Goal: Navigation & Orientation: Find specific page/section

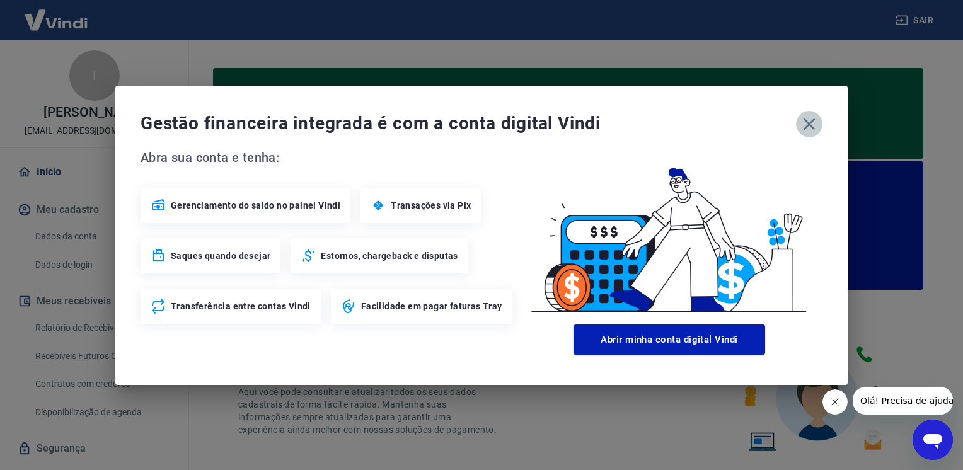
click at [809, 119] on icon "button" at bounding box center [809, 124] width 20 height 20
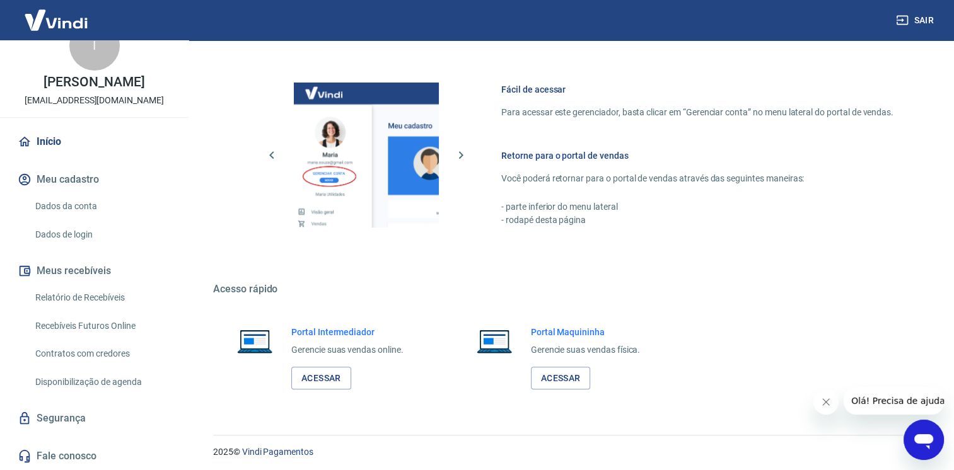
scroll to position [749, 0]
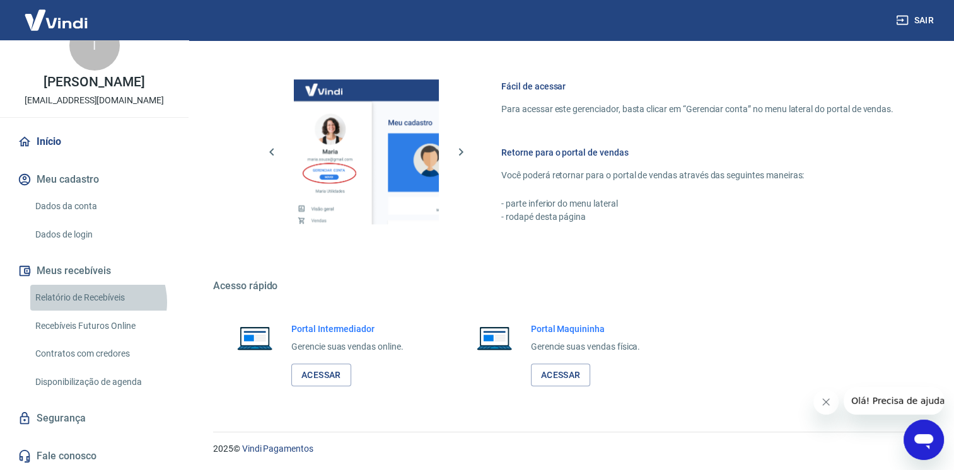
click at [95, 302] on link "Relatório de Recebíveis" at bounding box center [101, 298] width 143 height 26
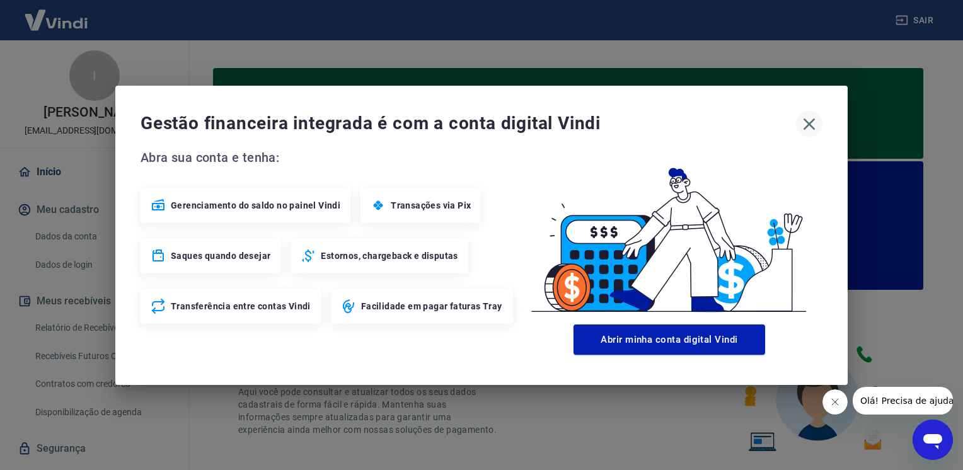
click at [812, 121] on icon "button" at bounding box center [810, 124] width 12 height 12
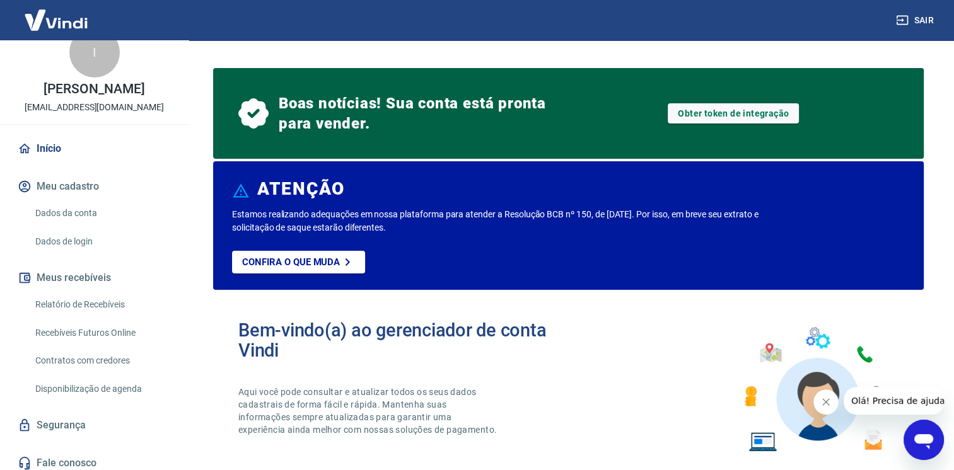
scroll to position [43, 0]
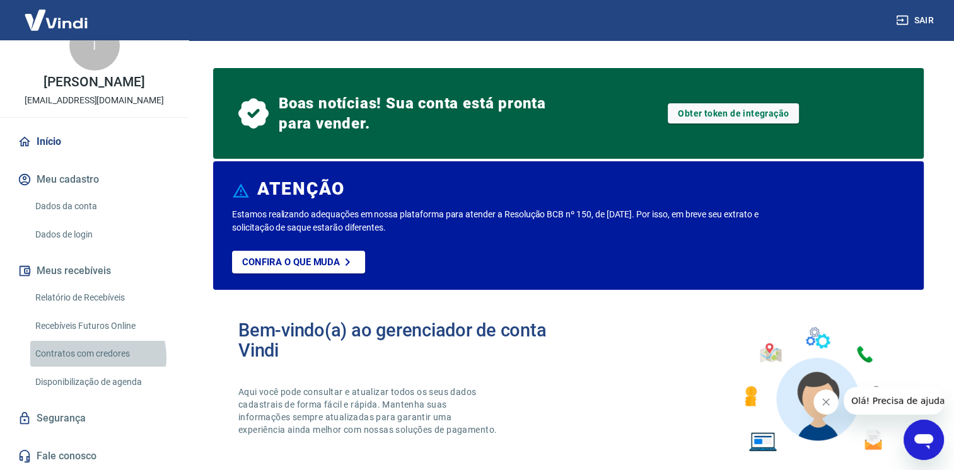
click at [92, 357] on link "Contratos com credores" at bounding box center [101, 354] width 143 height 26
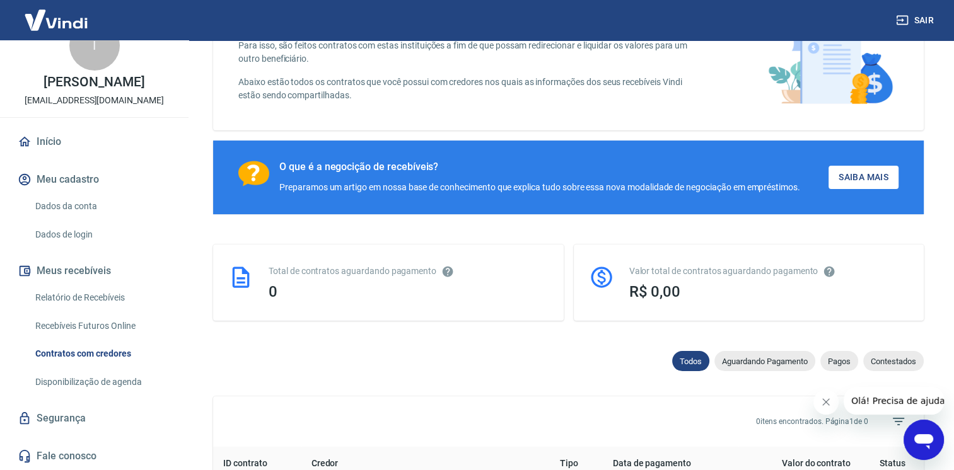
scroll to position [126, 0]
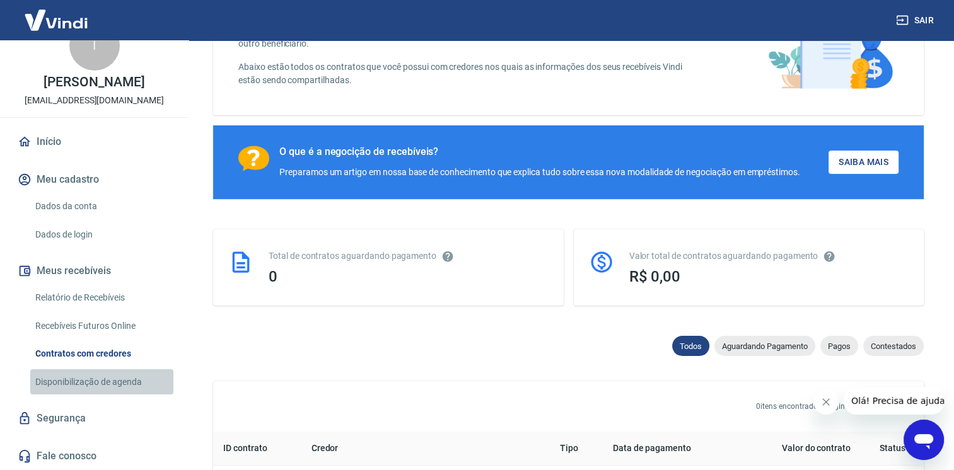
click at [110, 382] on link "Disponibilização de agenda" at bounding box center [101, 382] width 143 height 26
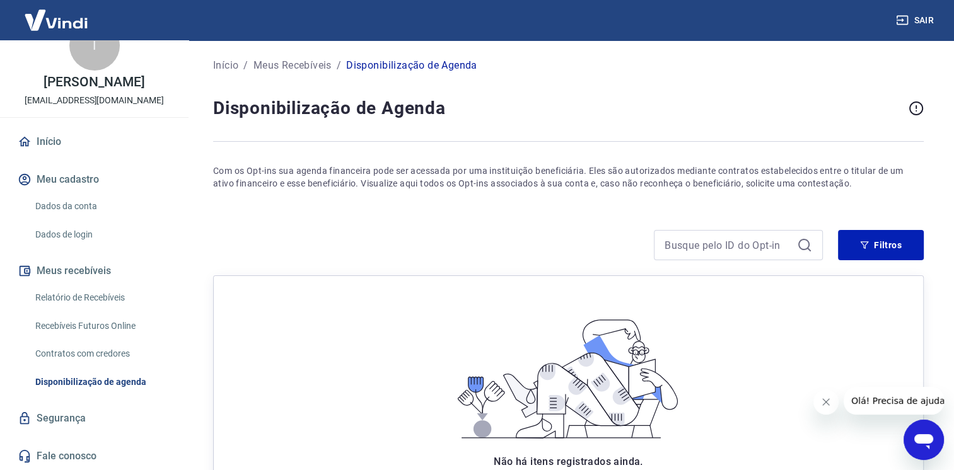
click at [82, 418] on link "Segurança" at bounding box center [94, 419] width 158 height 28
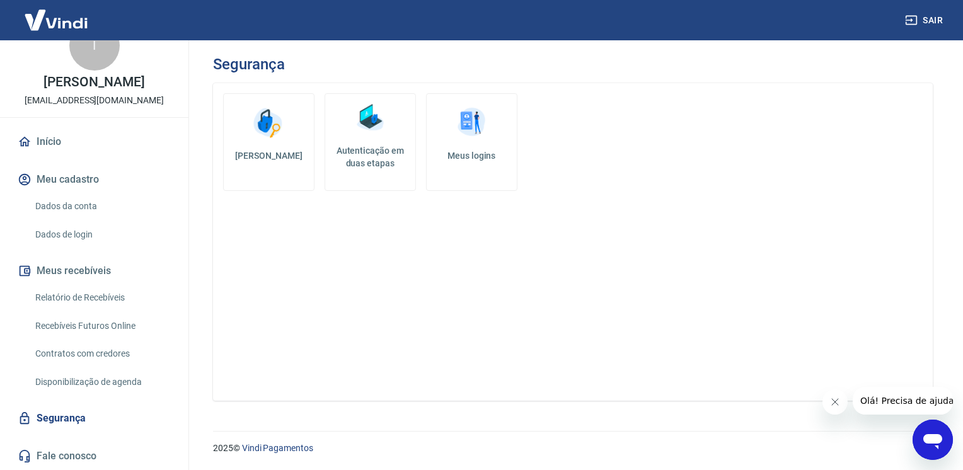
click at [49, 153] on link "Início" at bounding box center [94, 142] width 158 height 28
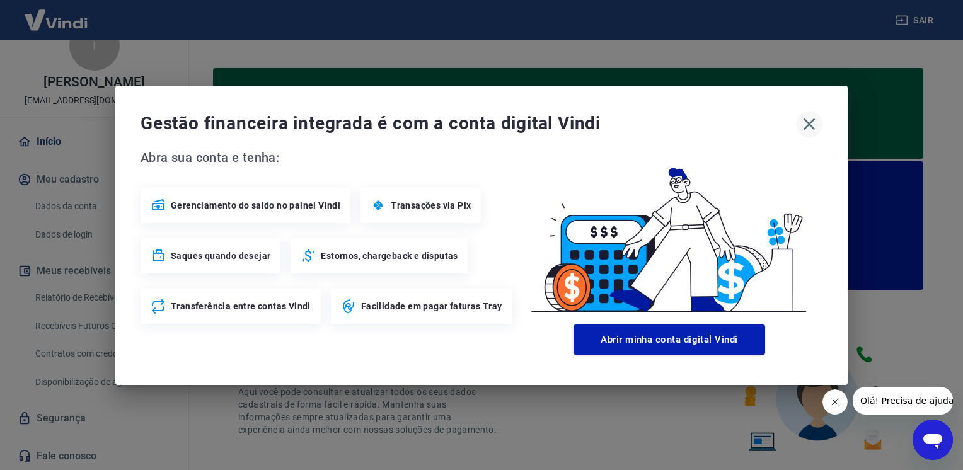
click at [807, 127] on icon "button" at bounding box center [810, 124] width 12 height 12
